Goal: Task Accomplishment & Management: Complete application form

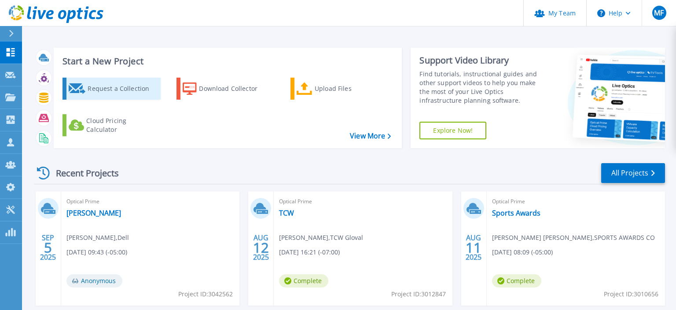
click at [127, 89] on div "Request a Collection" at bounding box center [123, 89] width 70 height 18
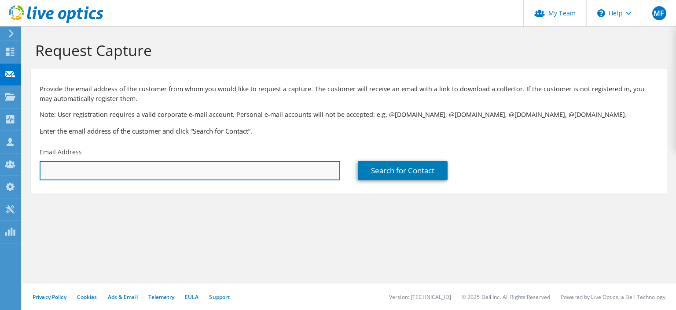
drag, startPoint x: 118, startPoint y: 164, endPoint x: 117, endPoint y: 171, distance: 7.5
click at [117, 165] on input "text" at bounding box center [190, 170] width 301 height 19
paste input "[EMAIL_ADDRESS][DOMAIN_NAME];"
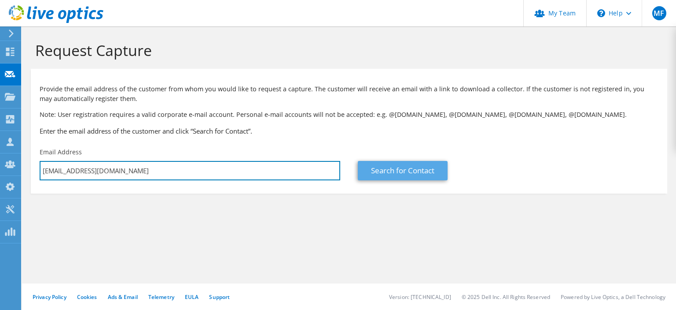
type input "[EMAIL_ADDRESS][DOMAIN_NAME]"
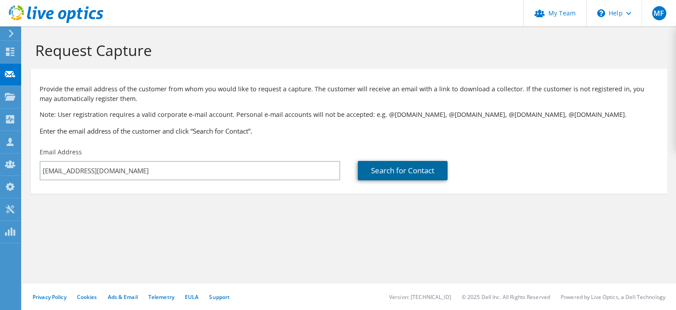
click at [436, 169] on link "Search for Contact" at bounding box center [403, 170] width 90 height 19
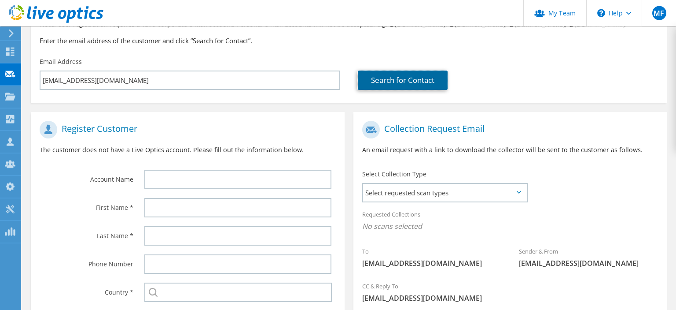
scroll to position [93, 0]
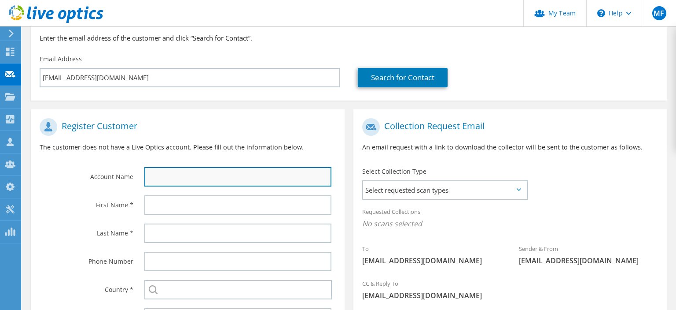
click at [214, 178] on input "text" at bounding box center [237, 176] width 187 height 19
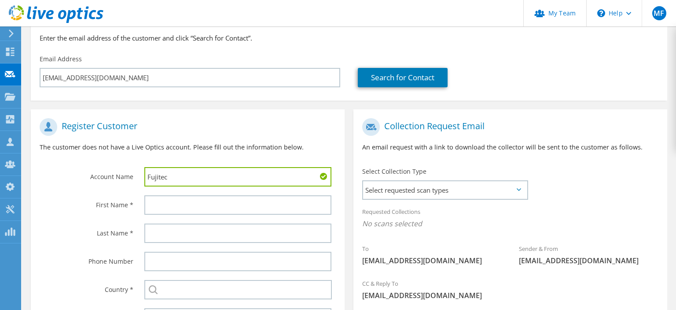
type input "Fujitec"
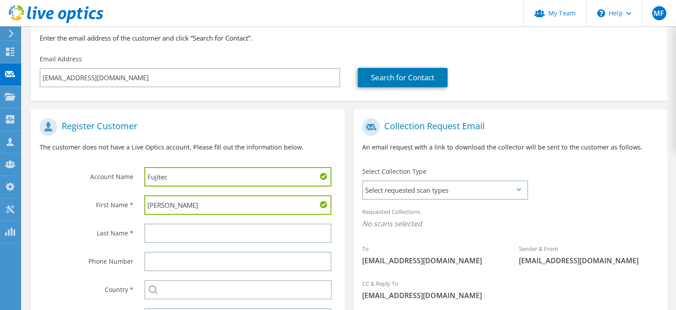
type input "Joel"
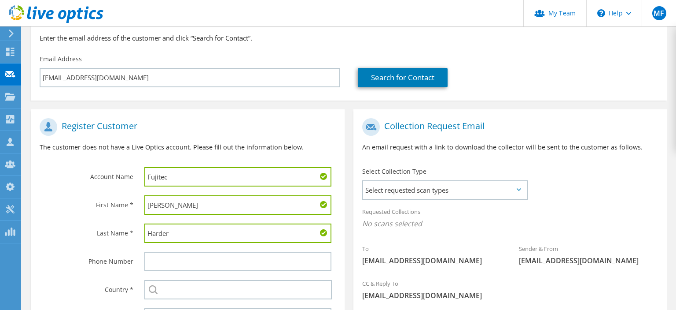
type input "Harder"
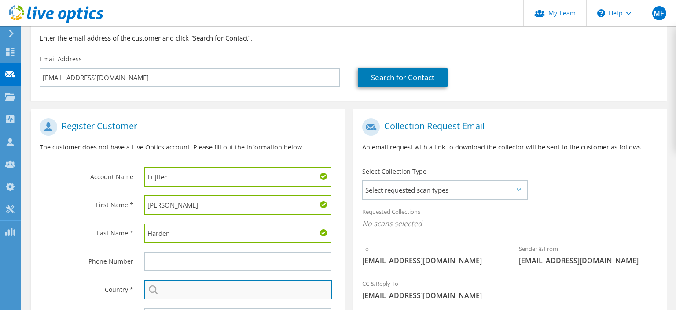
click at [192, 292] on input "text" at bounding box center [238, 289] width 188 height 19
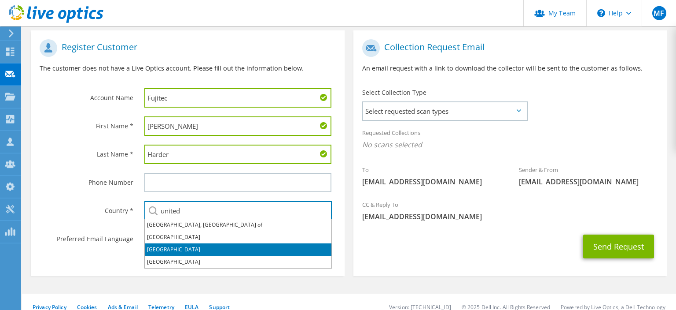
scroll to position [182, 0]
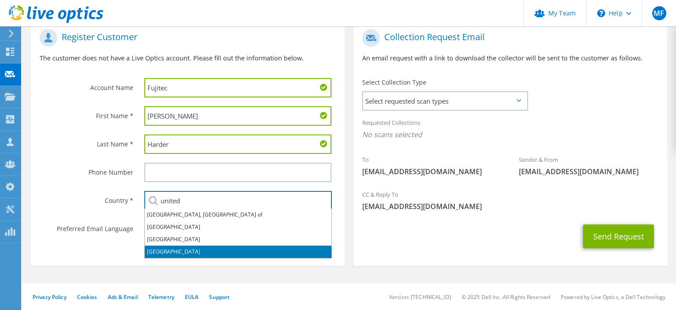
click at [243, 248] on li "United States" at bounding box center [238, 251] width 187 height 12
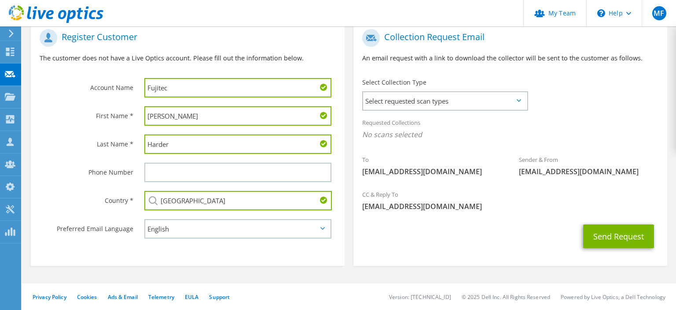
type input "United States"
click at [237, 257] on section "Register Customer The customer does not have a Live Optics account. Please fill…" at bounding box center [188, 142] width 314 height 245
click at [450, 98] on span "Select requested scan types" at bounding box center [445, 101] width 164 height 18
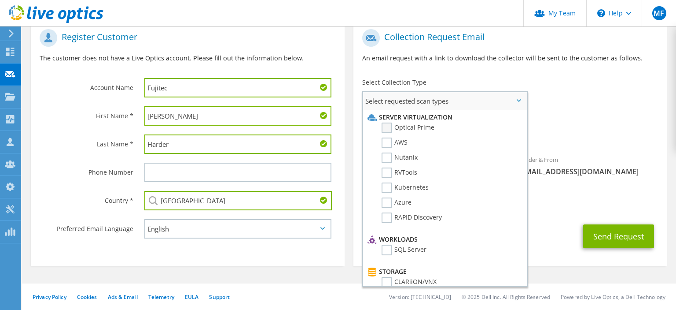
click at [392, 128] on label "Optical Prime" at bounding box center [408, 127] width 53 height 11
click at [0, 0] on input "Optical Prime" at bounding box center [0, 0] width 0 height 0
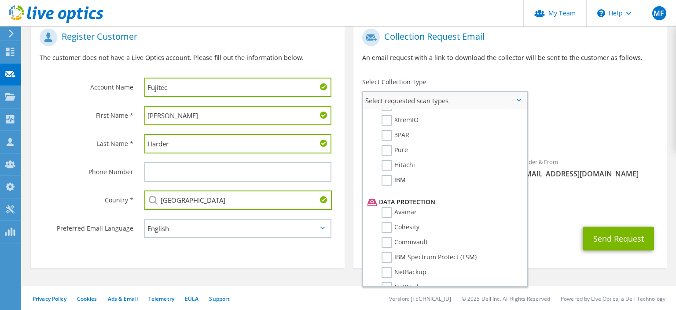
scroll to position [410, 0]
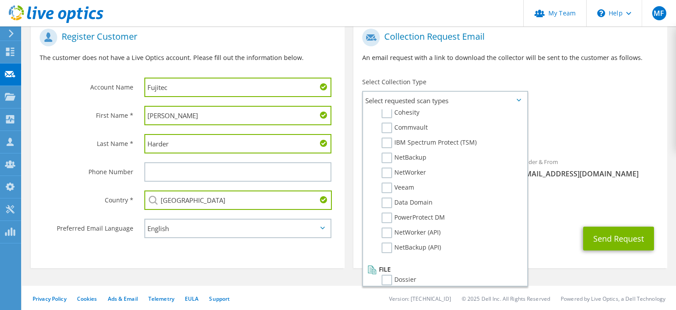
click at [579, 207] on span "[EMAIL_ADDRESS][DOMAIN_NAME]" at bounding box center [510, 208] width 296 height 10
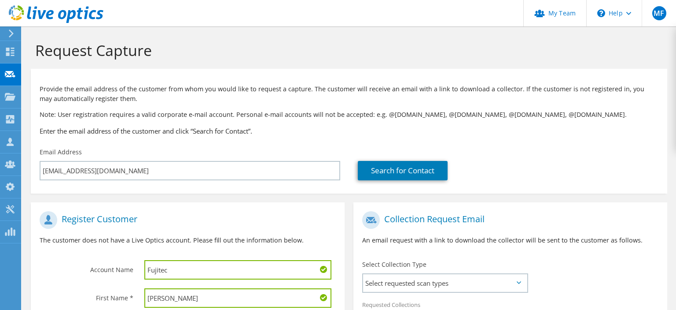
scroll to position [185, 0]
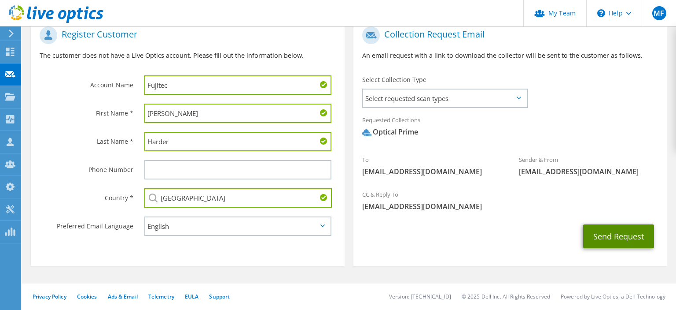
click at [608, 239] on button "Send Request" at bounding box center [618, 236] width 71 height 24
